Goal: Navigation & Orientation: Find specific page/section

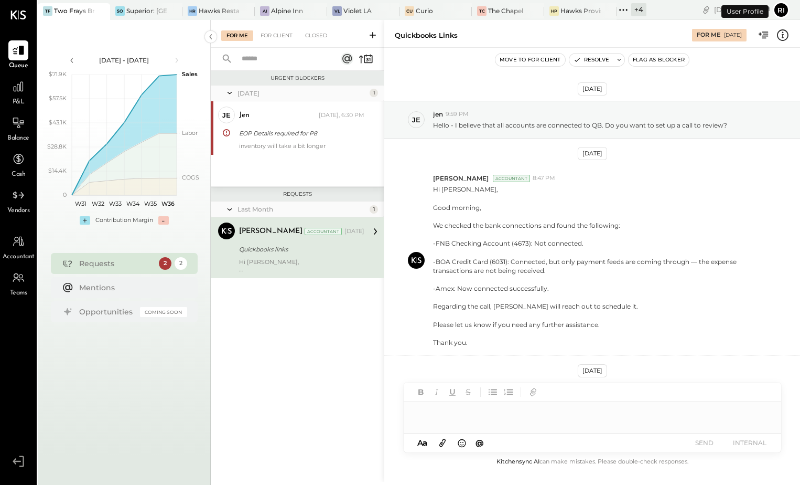
scroll to position [179, 0]
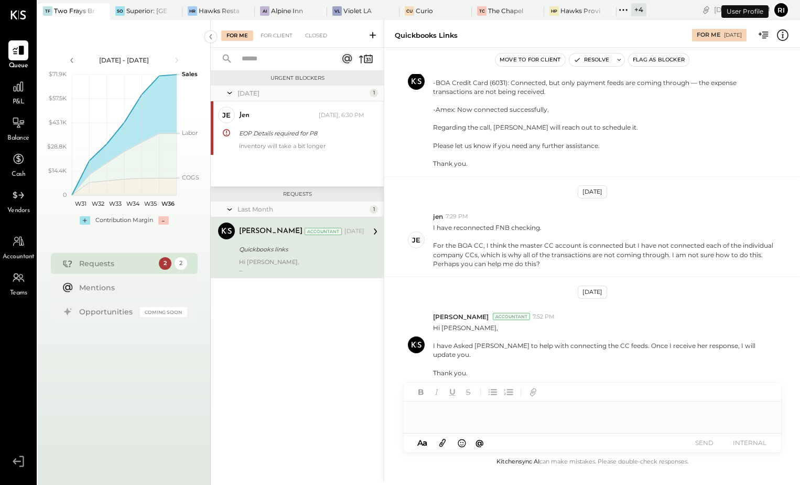
click at [637, 4] on div "+ 4" at bounding box center [638, 9] width 15 height 13
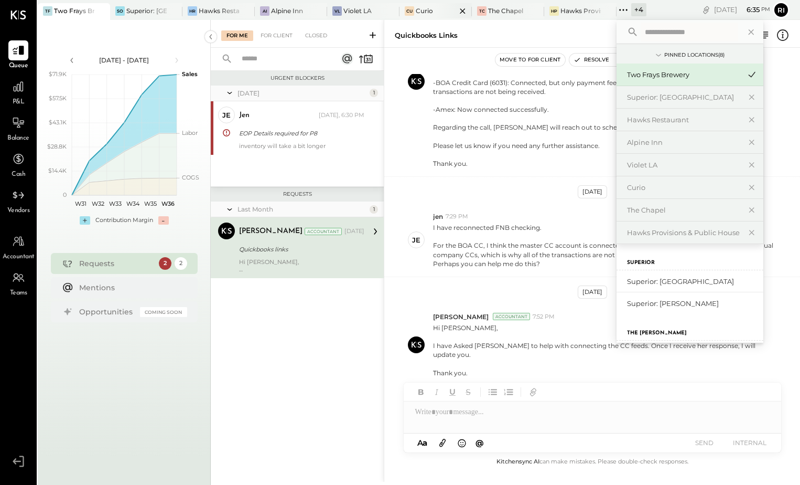
click at [422, 12] on div "Curio" at bounding box center [424, 10] width 17 height 9
